Goal: Task Accomplishment & Management: Complete application form

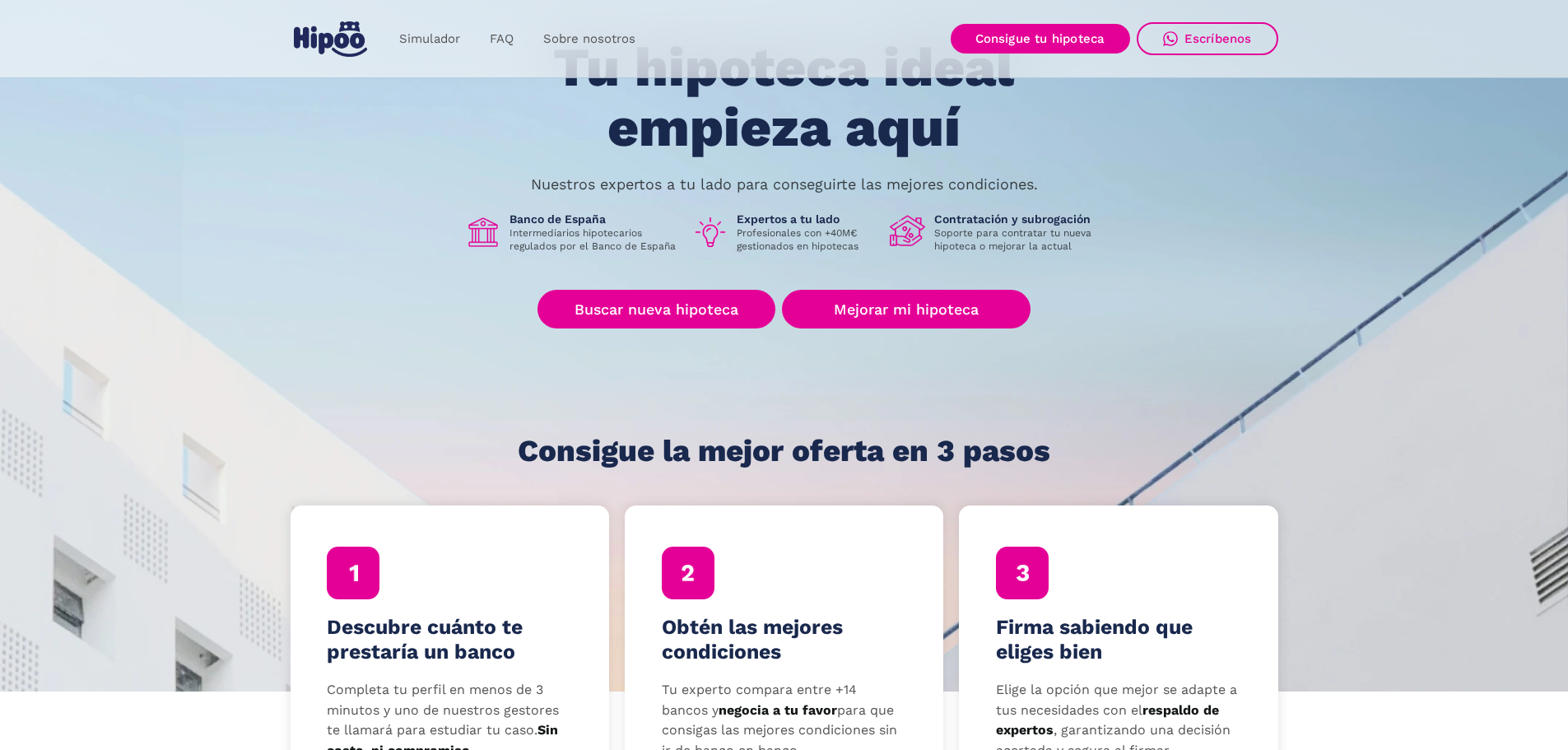
scroll to position [247, 0]
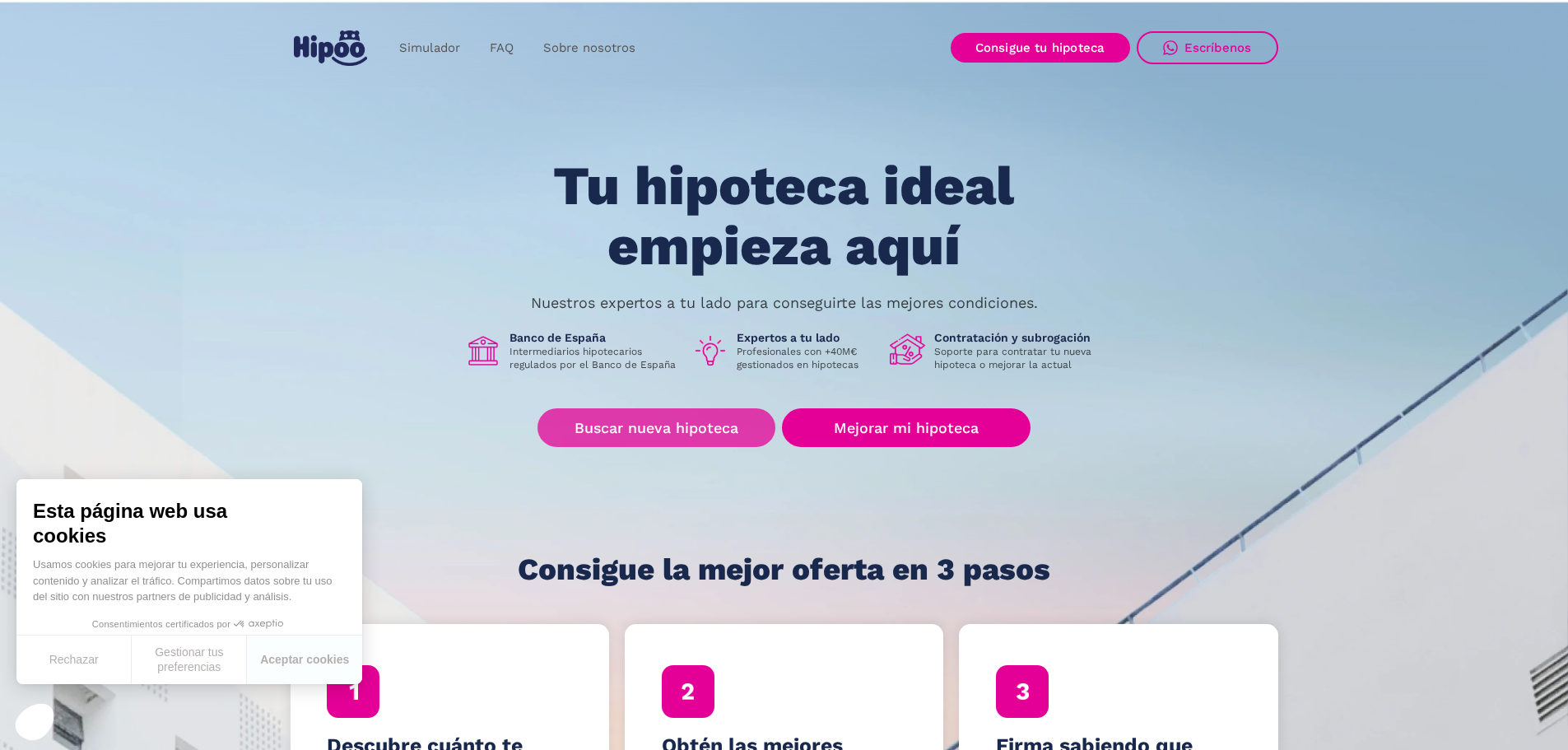
click at [672, 432] on link "Buscar nueva hipoteca" at bounding box center [656, 427] width 238 height 38
